Goal: Task Accomplishment & Management: Use online tool/utility

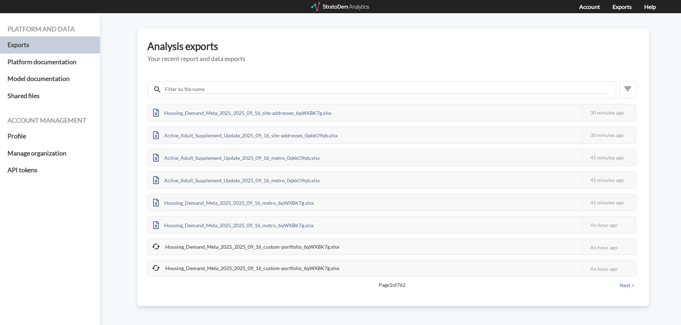
click at [355, 5] on div at bounding box center [340, 6] width 59 height 9
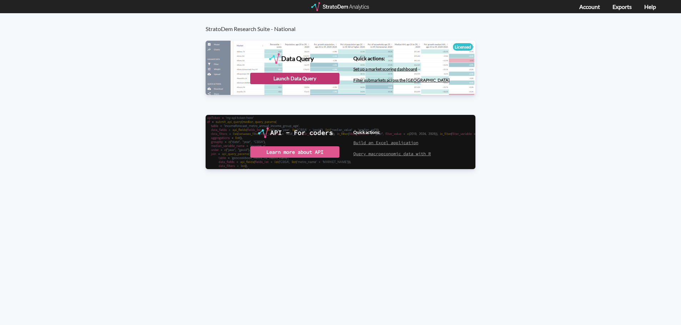
click at [292, 78] on div "Launch Data Query" at bounding box center [294, 78] width 89 height 11
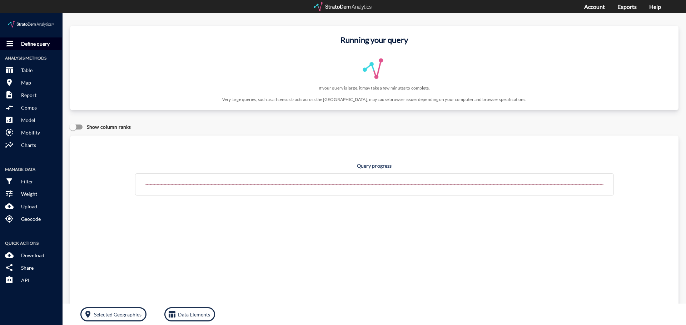
click p "Define query"
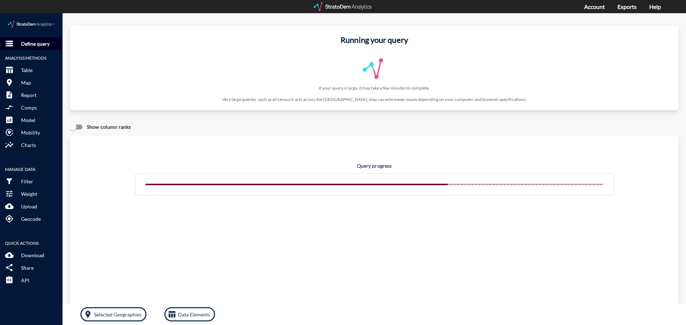
click p "Define query"
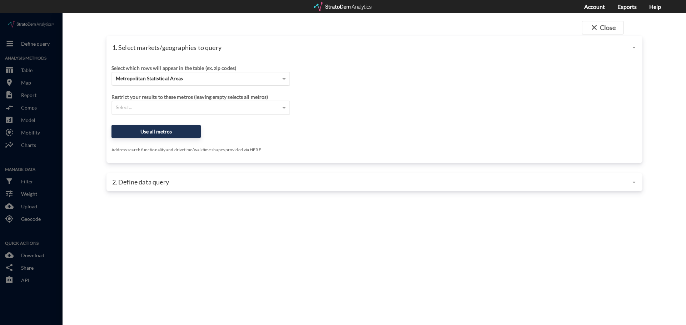
click div "Metropolitan Statistical Areas"
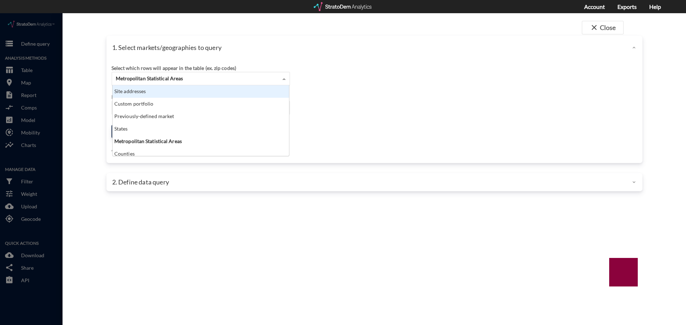
scroll to position [65, 172]
click div "Site addresses"
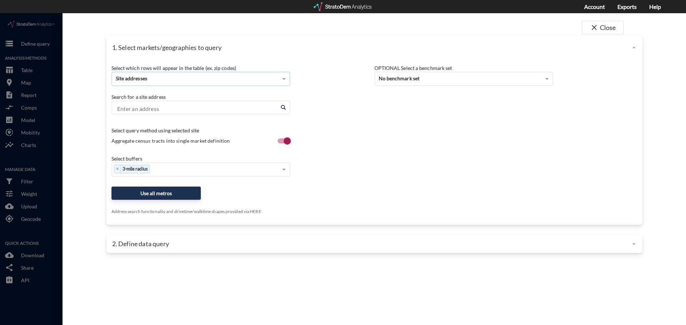
click input "Enter an address"
paste input "3380 Taylor Morrison Way, Monroe, NC 28110"
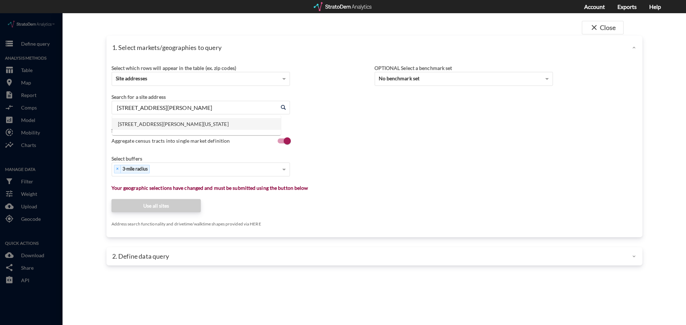
click li "3380 Taylor Morrison Way, Monroe, North Carolina"
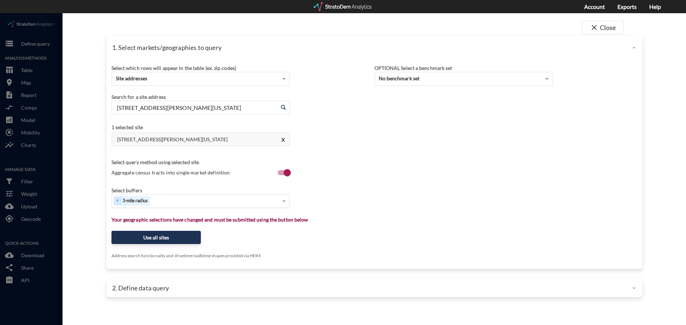
type input "3380 Taylor Morrison Way, Monroe, North Carolina"
type input "1"
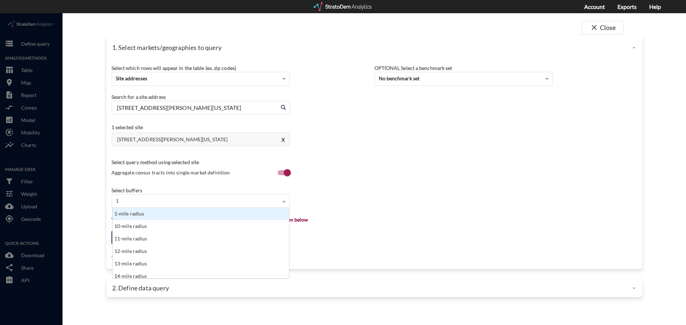
click div "1-mile radius"
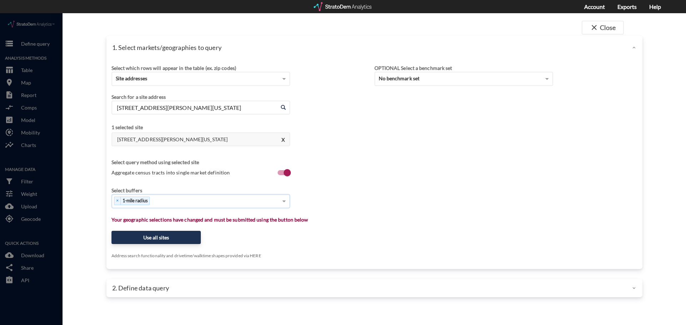
type input "3"
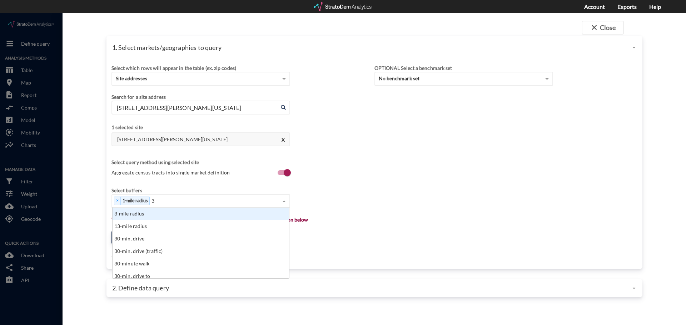
click div "3-mile radius"
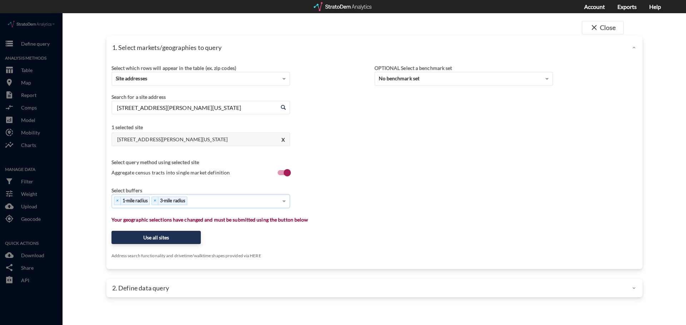
type input "5"
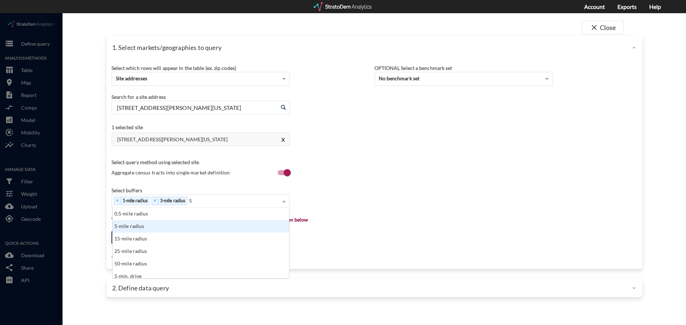
click div "5-mile radius"
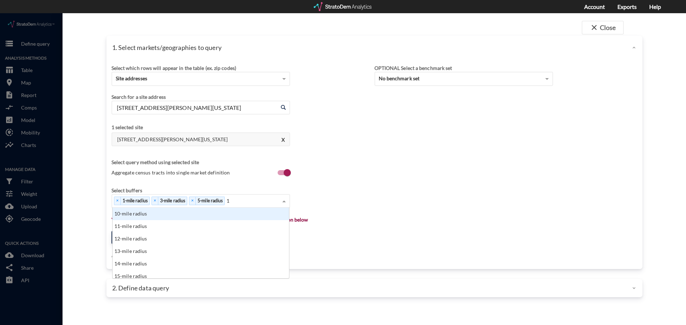
type input "10"
click div "10-mile radius"
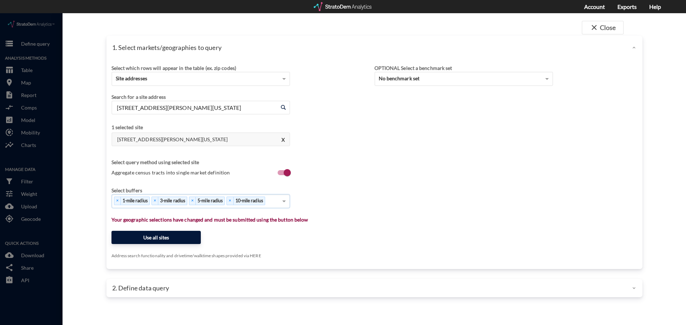
click button "Use all sites"
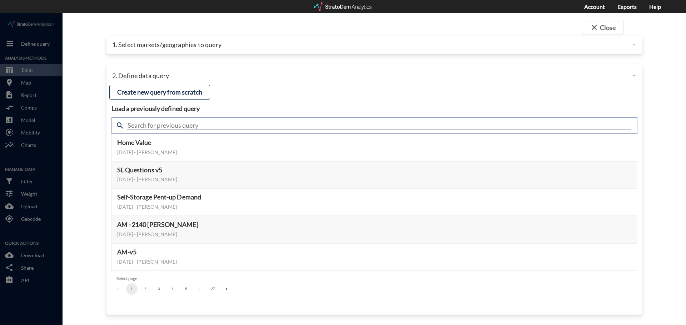
click input "text"
type input "demand"
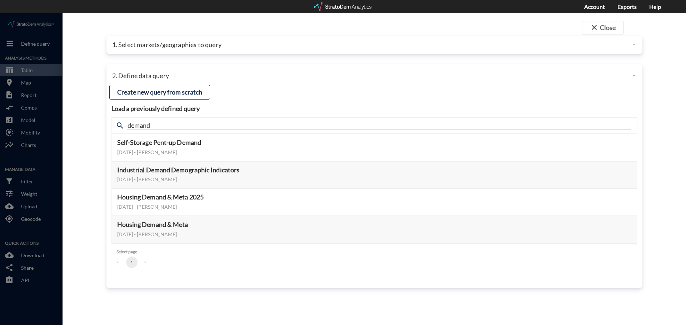
click div "close Close 1. Select markets/geographies to query Select which rows will appea…"
click button "Select this query"
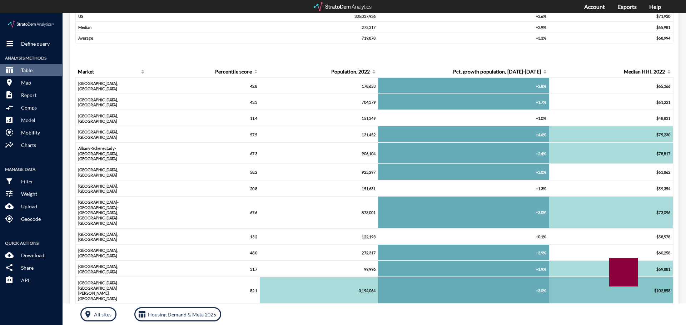
scroll to position [0, 0]
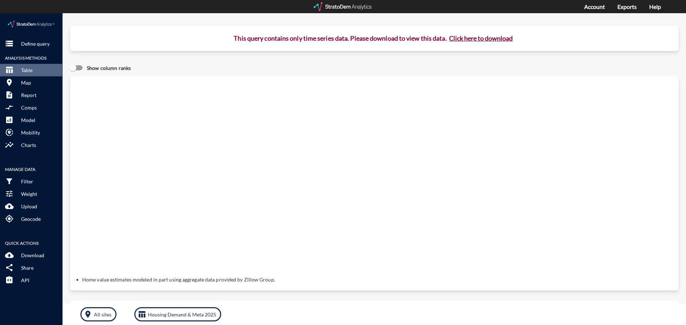
click button "Click here to download"
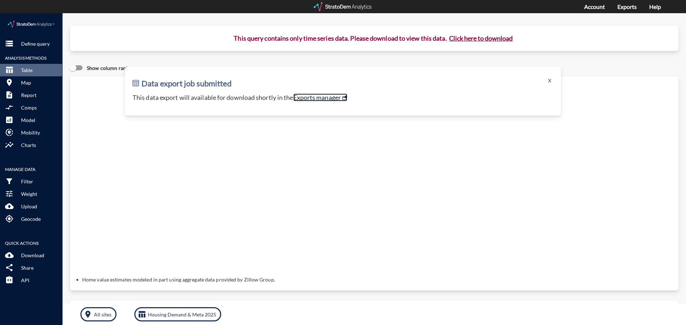
click link "Exports manager"
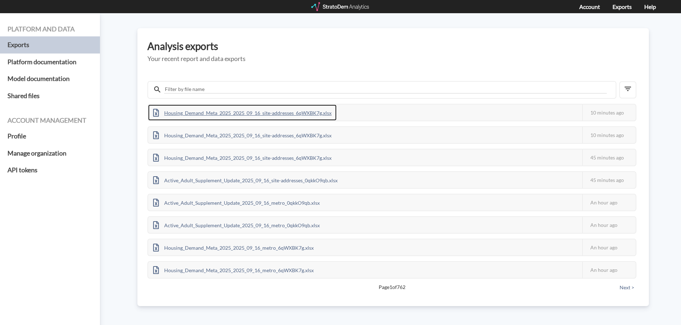
click at [245, 111] on div "Housing_Demand_Meta_2025_2025_09_16_site-addresses_6qWXBK7g.xlsx" at bounding box center [242, 113] width 189 height 16
